Goal: Transaction & Acquisition: Book appointment/travel/reservation

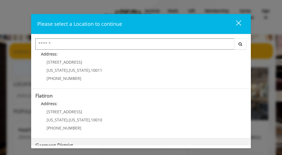
scroll to position [140, 0]
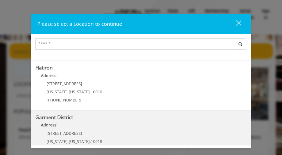
click at [72, 131] on span "1400 Broadway" at bounding box center [65, 133] width 36 height 5
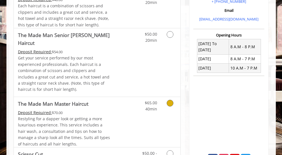
scroll to position [140, 0]
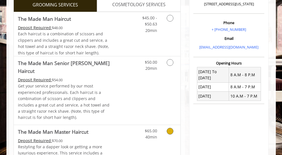
click at [171, 128] on icon "Grooming services" at bounding box center [169, 131] width 7 height 7
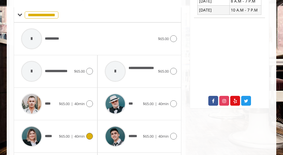
scroll to position [282, 0]
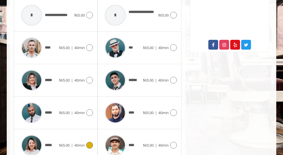
click at [89, 145] on icon at bounding box center [89, 145] width 7 height 7
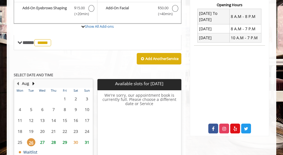
scroll to position [226, 0]
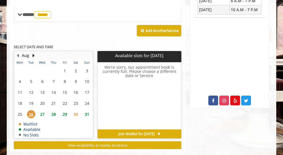
click at [42, 114] on span "27" at bounding box center [42, 114] width 8 height 8
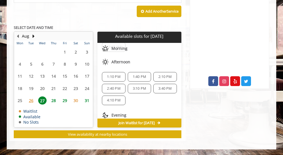
scroll to position [49, 0]
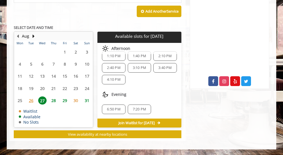
click at [103, 14] on div "Add Another Service" at bounding box center [97, 11] width 167 height 17
click at [54, 100] on span "28" at bounding box center [53, 100] width 8 height 8
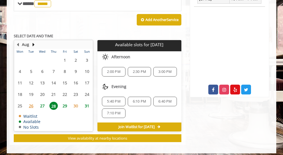
scroll to position [241, 0]
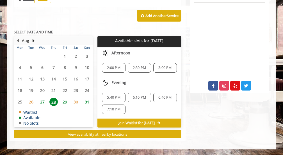
click at [42, 101] on span "27" at bounding box center [42, 102] width 8 height 8
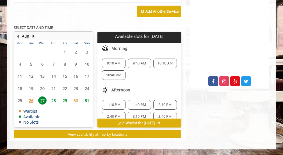
scroll to position [49, 0]
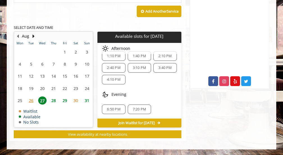
click at [54, 100] on span "28" at bounding box center [53, 100] width 8 height 8
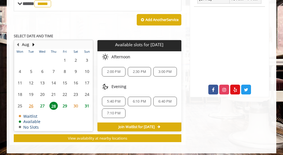
scroll to position [241, 0]
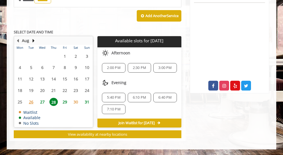
click at [109, 96] on span "5:40 PM" at bounding box center [113, 97] width 13 height 4
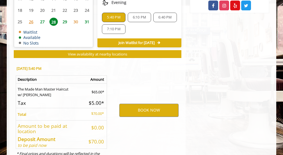
scroll to position [346, 0]
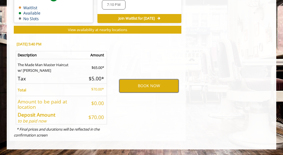
click at [143, 86] on button "BOOK NOW" at bounding box center [148, 85] width 59 height 13
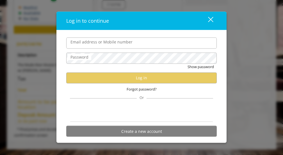
click at [113, 44] on input "Email address or Mobile number" at bounding box center [141, 42] width 150 height 11
type input "**********"
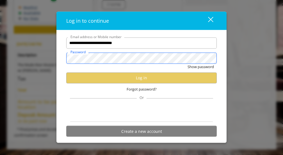
scroll to position [0, 0]
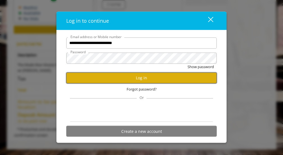
click at [120, 77] on button "Log in" at bounding box center [141, 77] width 150 height 11
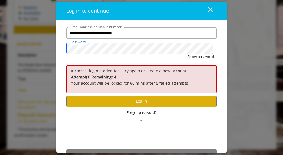
click at [187, 54] on button "Show password" at bounding box center [200, 57] width 26 height 6
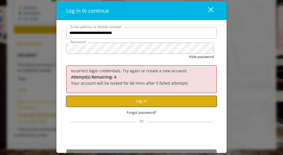
click at [148, 102] on button "Log in" at bounding box center [141, 101] width 150 height 11
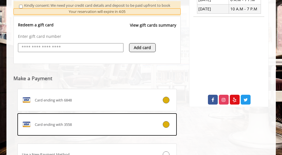
scroll to position [255, 0]
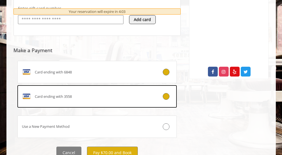
click at [67, 99] on span "Card ending with 3558" at bounding box center [53, 97] width 37 height 6
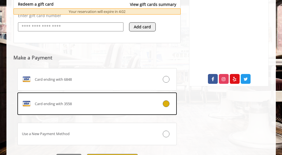
scroll to position [285, 0]
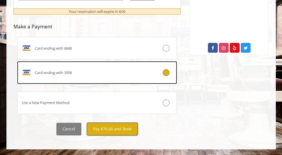
click at [105, 130] on button "Pay $70.00 and Book" at bounding box center [112, 129] width 51 height 13
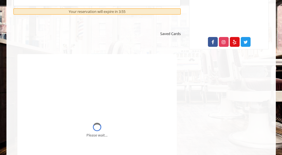
scroll to position [0, 0]
